Goal: Find specific page/section: Find specific page/section

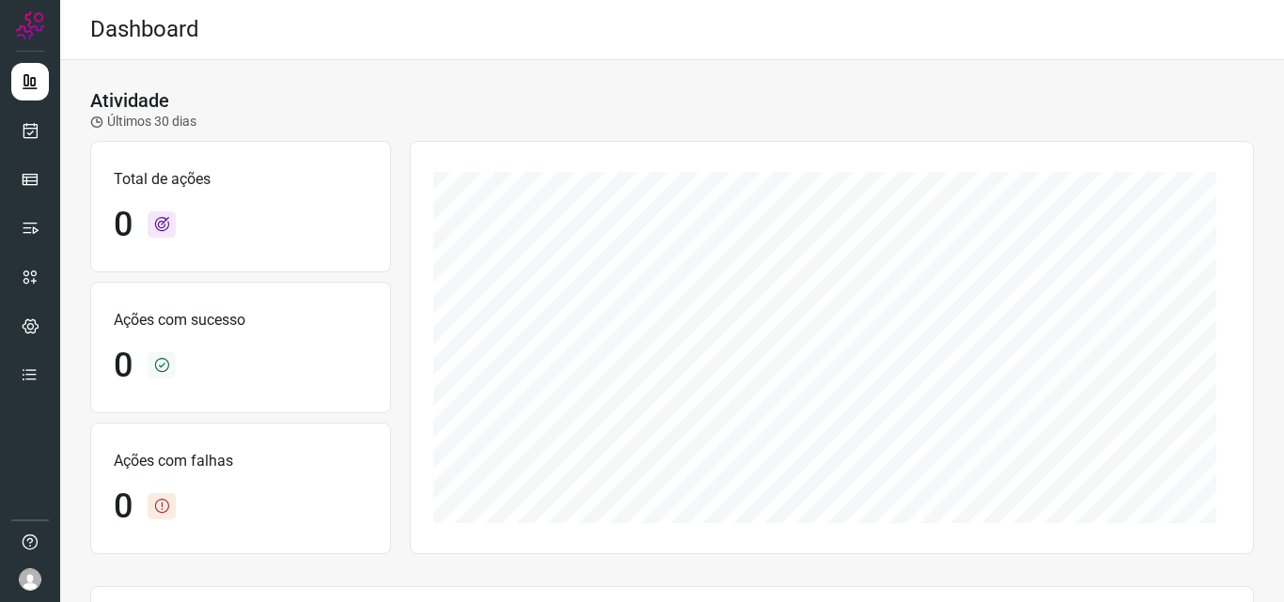
click at [26, 583] on img at bounding box center [30, 579] width 23 height 23
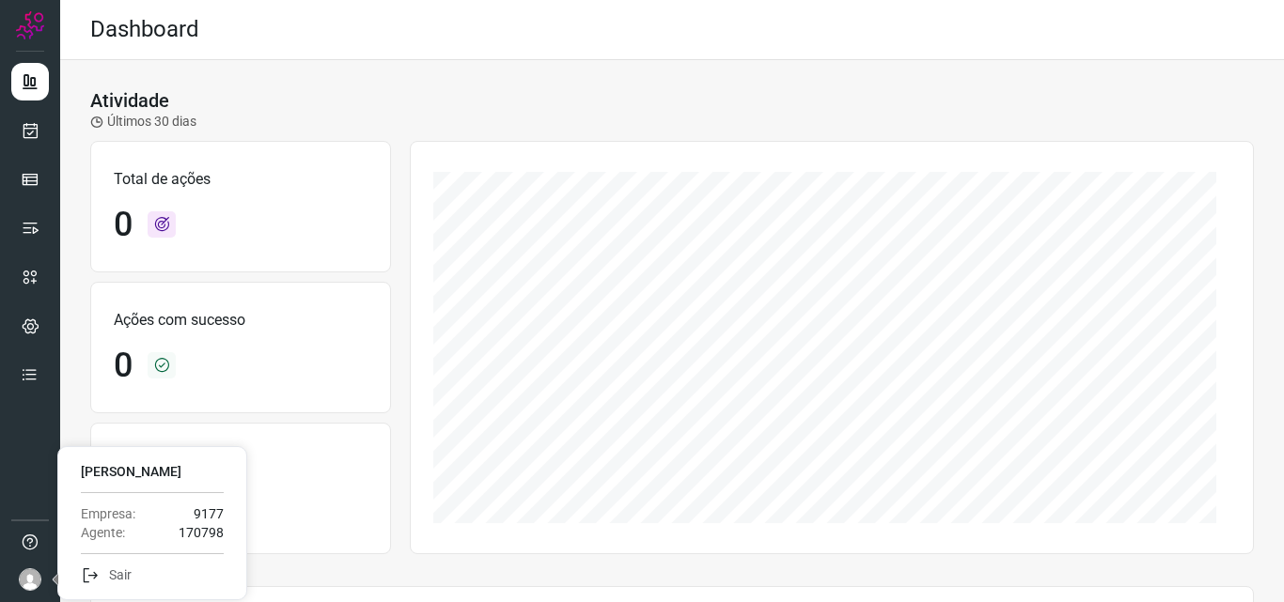
click at [331, 85] on div "Atividade Últimos 30 dias Total de ações 0 Ações com sucesso 0 Ações com falhas…" at bounding box center [671, 526] width 1223 height 933
